Goal: Task Accomplishment & Management: Complete application form

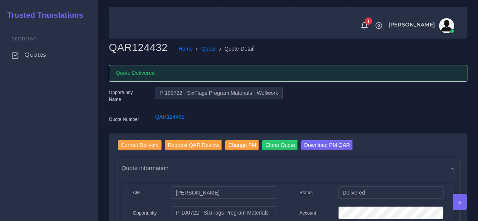
click at [46, 55] on span "Quotes" at bounding box center [36, 55] width 22 height 8
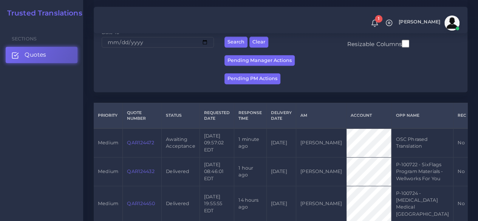
scroll to position [151, 0]
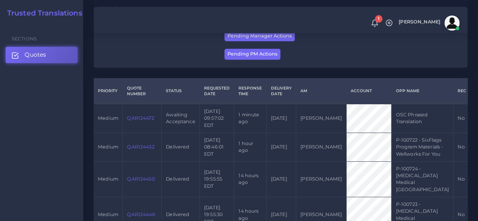
click at [130, 121] on link "QAR124472" at bounding box center [140, 118] width 27 height 6
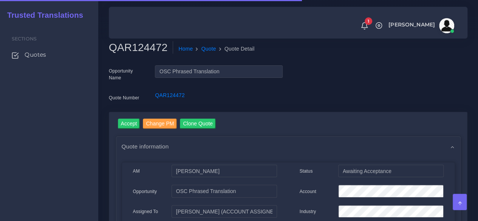
click at [136, 49] on h2 "QAR124472" at bounding box center [141, 47] width 64 height 13
click at [136, 48] on h2 "QAR124472" at bounding box center [141, 47] width 64 height 13
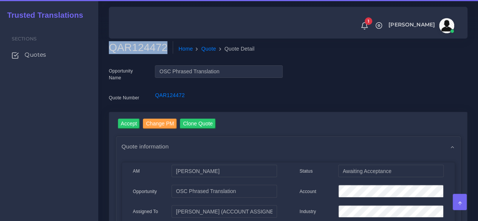
copy h2 "QAR124472"
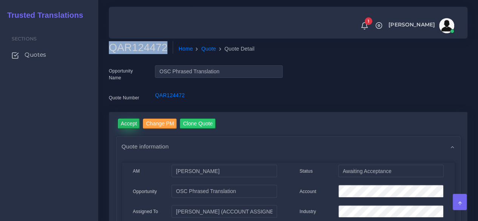
click at [129, 122] on input "Accept" at bounding box center [129, 124] width 22 height 10
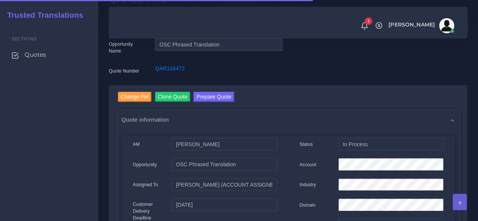
scroll to position [76, 0]
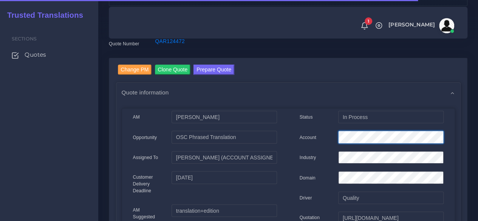
click at [327, 136] on div "Account" at bounding box center [371, 138] width 155 height 15
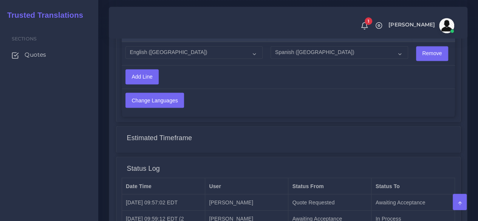
scroll to position [718, 0]
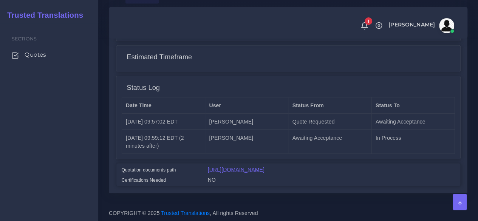
click at [240, 166] on link "[URL][DOMAIN_NAME]" at bounding box center [236, 169] width 57 height 6
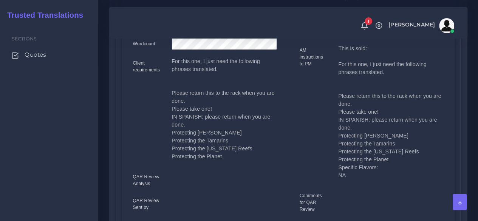
scroll to position [265, 0]
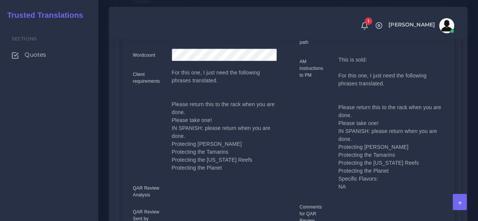
drag, startPoint x: 339, startPoint y: 134, endPoint x: 392, endPoint y: 172, distance: 65.9
click at [392, 172] on p "This is sold: For this one, I just need the following phrases translated. Pleas…" at bounding box center [390, 123] width 105 height 135
copy p "IN SPANISH: please return when you are done. Protecting the Martins Protecting …"
click at [138, 146] on div "Client requirements" at bounding box center [146, 123] width 39 height 109
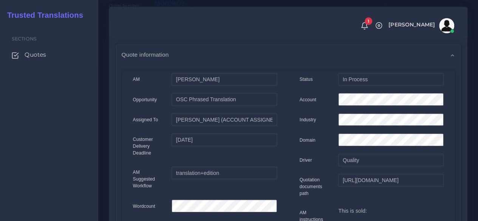
scroll to position [0, 0]
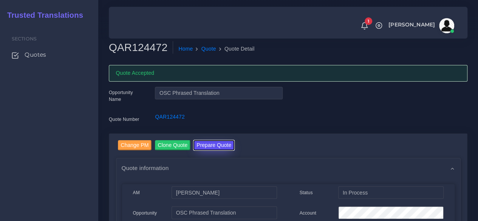
click at [200, 145] on button "Prepare Quote" at bounding box center [214, 145] width 41 height 10
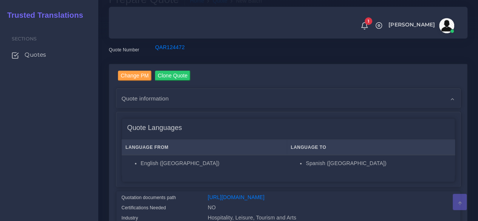
scroll to position [151, 0]
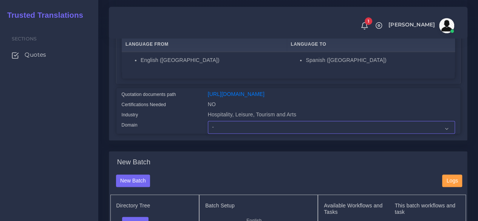
click at [216, 134] on select "- Advertising and Media Agriculture, Forestry and Fishing Architecture, Buildin…" at bounding box center [331, 127] width 247 height 13
select select "Hospitality, Leisure, Tourism and Arts"
click at [208, 134] on select "- Advertising and Media Agriculture, Forestry and Fishing Architecture, Buildin…" at bounding box center [331, 127] width 247 height 13
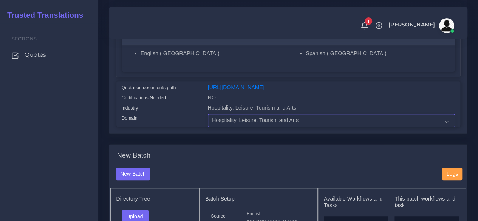
scroll to position [302, 0]
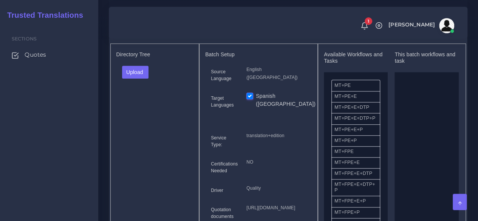
click at [144, 84] on div "Upload Folder Files un/check all" at bounding box center [154, 75] width 77 height 18
click at [139, 79] on button "Upload" at bounding box center [135, 72] width 27 height 13
click at [139, 105] on label "Files" at bounding box center [149, 100] width 52 height 9
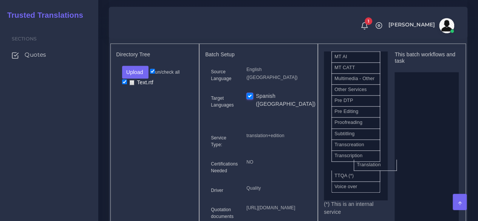
scroll to position [434, 0]
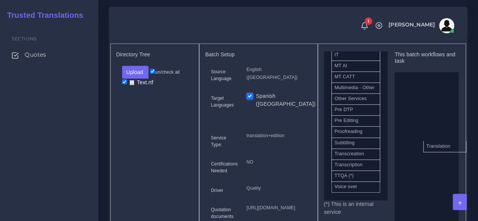
drag, startPoint x: 362, startPoint y: 178, endPoint x: 448, endPoint y: 158, distance: 88.1
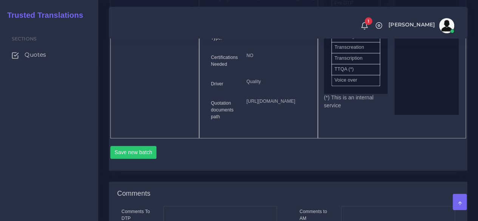
scroll to position [454, 0]
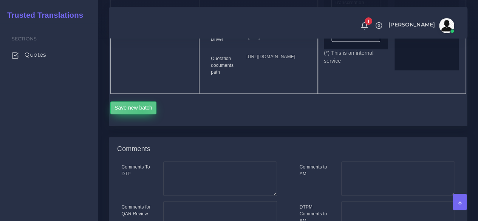
click at [143, 114] on button "Save new batch" at bounding box center [133, 107] width 47 height 13
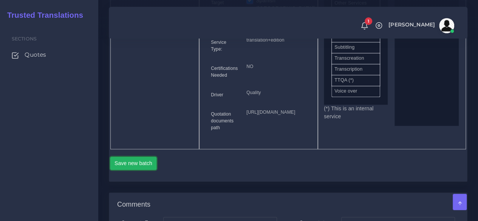
scroll to position [302, 0]
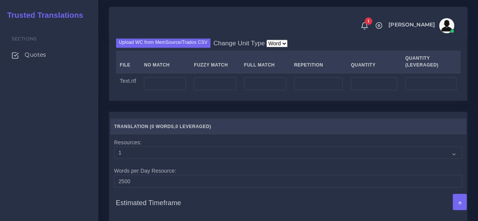
scroll to position [605, 0]
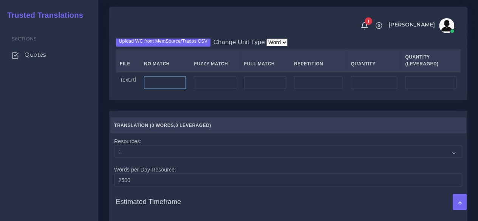
click at [169, 89] on input "number" at bounding box center [165, 82] width 42 height 13
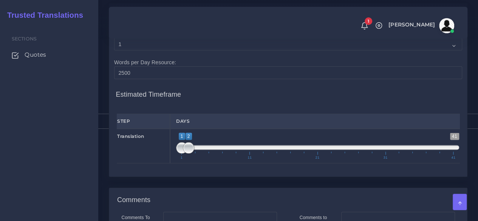
scroll to position [718, 0]
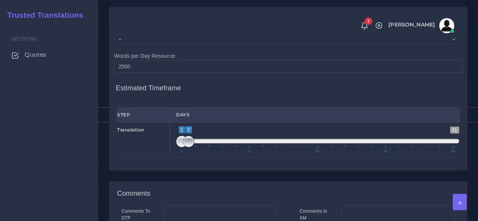
type input "50"
type input "1;1"
drag, startPoint x: 184, startPoint y: 194, endPoint x: 160, endPoint y: 192, distance: 24.7
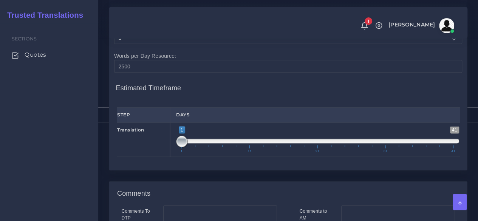
click at [160, 157] on div "Translation 1 41 1 1 1 — 1 1 11 21 31 41 1;1" at bounding box center [288, 140] width 354 height 35
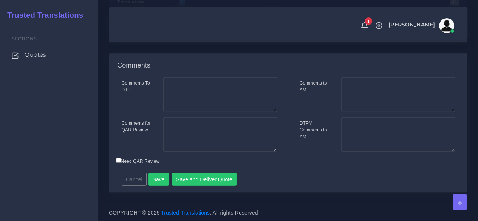
scroll to position [897, 0]
click at [194, 180] on button "Save and Deliver Quote" at bounding box center [204, 179] width 65 height 13
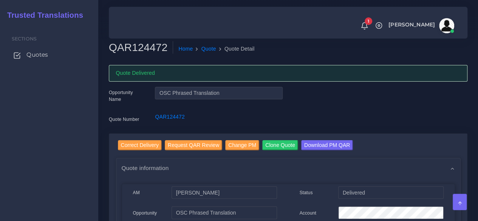
click at [41, 56] on span "Quotes" at bounding box center [37, 55] width 22 height 8
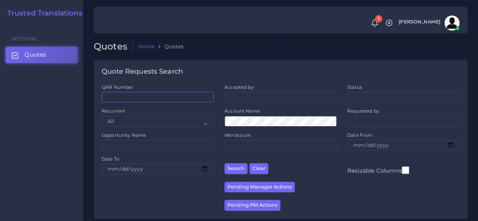
click at [148, 99] on input "QAR Number" at bounding box center [158, 97] width 112 height 11
paste input "QAR124184"
type input "QAR124184"
click at [225, 163] on button "Search" at bounding box center [236, 168] width 23 height 11
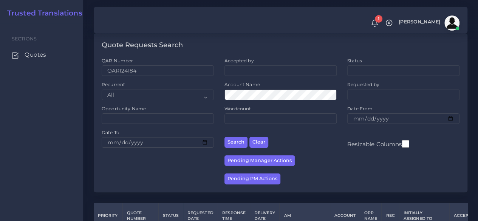
scroll to position [96, 0]
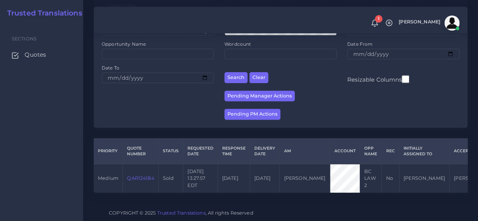
click at [137, 175] on link "QAR124184" at bounding box center [140, 178] width 27 height 6
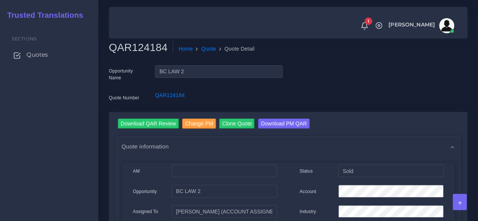
click at [42, 54] on span "Quotes" at bounding box center [37, 55] width 22 height 8
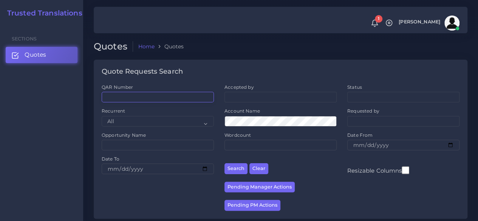
click at [161, 102] on input "QAR Number" at bounding box center [158, 97] width 112 height 11
paste input "QAR124184"
type input "QAR124184"
click at [225, 163] on button "Search" at bounding box center [236, 168] width 23 height 11
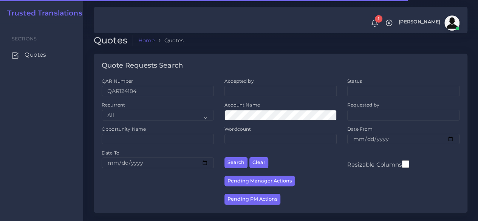
scroll to position [96, 0]
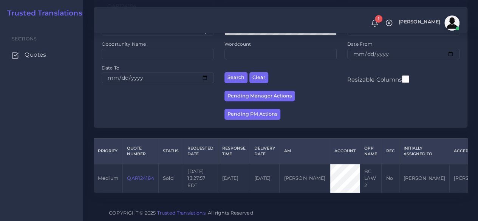
click at [147, 169] on td "QAR124184" at bounding box center [141, 178] width 36 height 29
click at [147, 175] on link "QAR124184" at bounding box center [140, 178] width 27 height 6
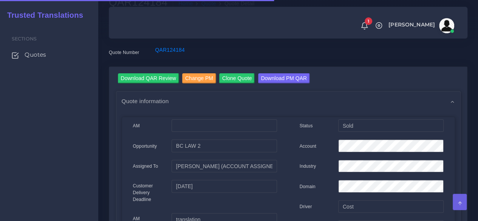
scroll to position [189, 0]
